Goal: Task Accomplishment & Management: Use online tool/utility

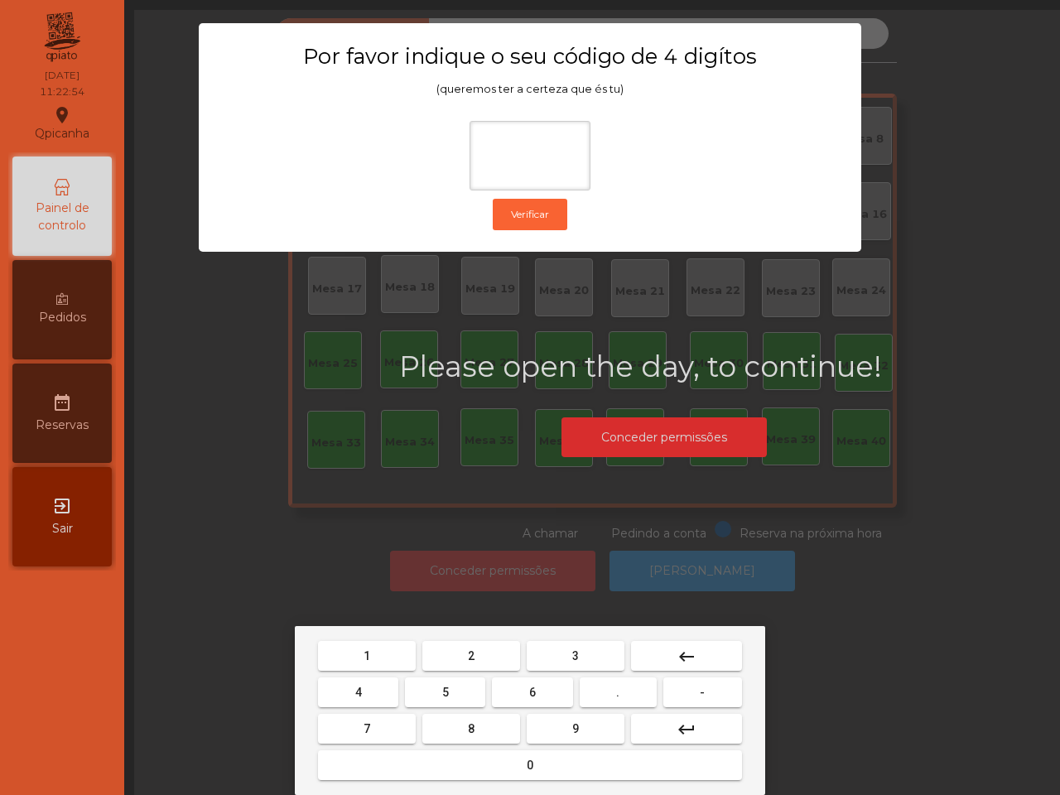
click at [541, 686] on button "6" at bounding box center [532, 693] width 80 height 30
click at [453, 689] on button "5" at bounding box center [445, 693] width 80 height 30
click at [404, 657] on button "1" at bounding box center [367, 656] width 98 height 30
click at [462, 657] on button "2" at bounding box center [471, 656] width 98 height 30
type input "****"
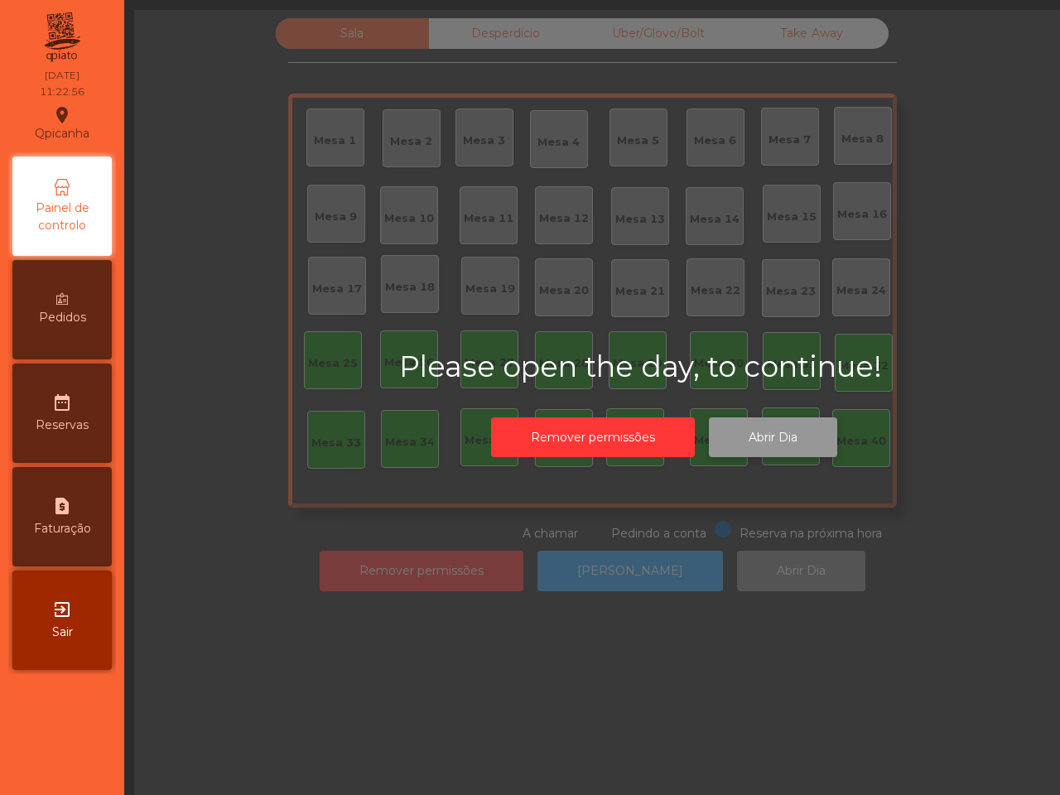
click at [783, 448] on button "Abrir Dia" at bounding box center [773, 437] width 128 height 41
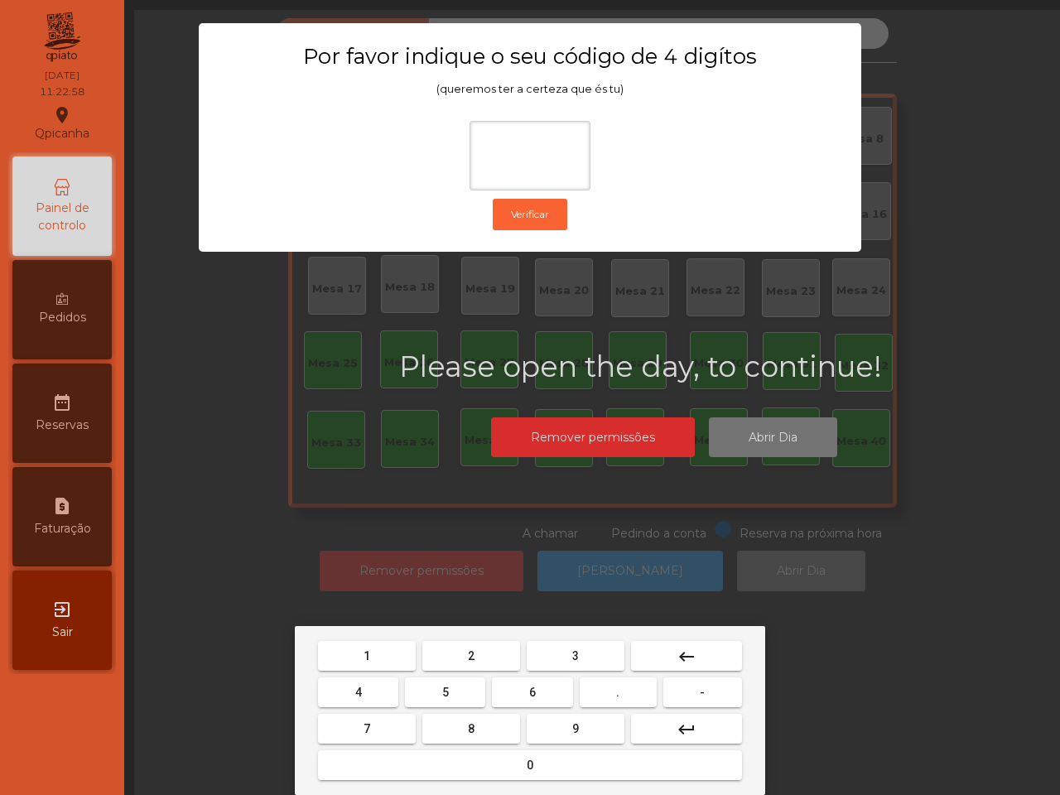
click at [539, 685] on button "6" at bounding box center [532, 693] width 80 height 30
click at [474, 689] on button "5" at bounding box center [445, 693] width 80 height 30
click at [390, 643] on button "1" at bounding box center [367, 656] width 98 height 30
click at [458, 657] on button "2" at bounding box center [471, 656] width 98 height 30
type input "****"
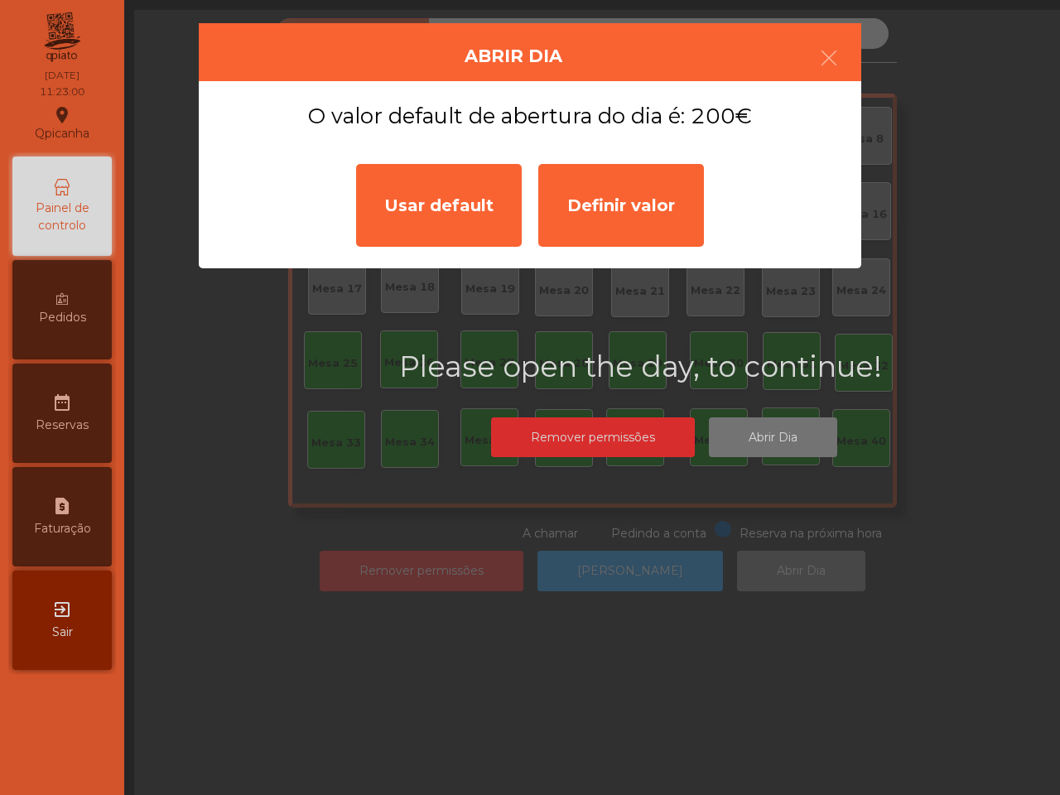
drag, startPoint x: 443, startPoint y: 218, endPoint x: 458, endPoint y: 232, distance: 20.5
click at [445, 220] on div "Usar default" at bounding box center [439, 205] width 166 height 83
